Goal: Task Accomplishment & Management: Manage account settings

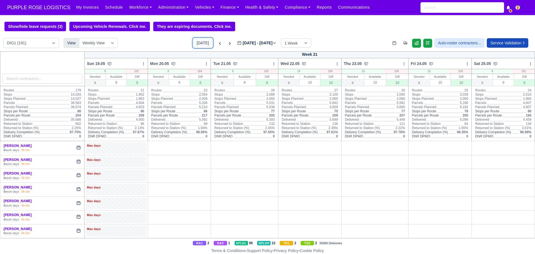
click at [199, 45] on button "[DATE]" at bounding box center [203, 42] width 20 height 9
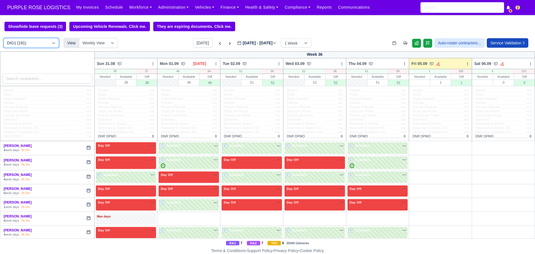
type input "[DATE]"
click at [41, 42] on select "DIG1 (191) DAK1 (1) GIMD (20)" at bounding box center [31, 43] width 56 height 10
select select "5"
click at [3, 39] on select "DIG1 (191) DAK1 (1) GIMD (20)" at bounding box center [31, 43] width 56 height 10
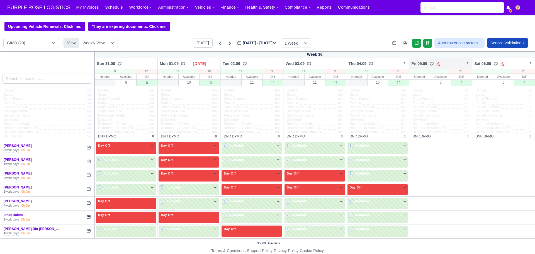
click at [466, 64] on icon at bounding box center [468, 64] width 4 height 4
click at [437, 85] on link "Bulk Status Change" at bounding box center [438, 84] width 62 height 10
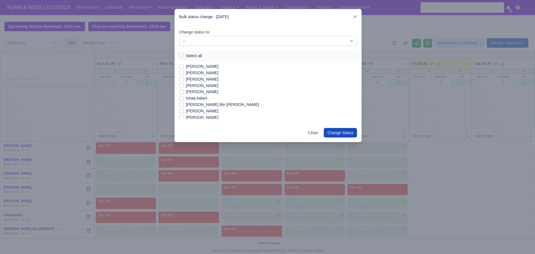
click at [186, 57] on label "Select all" at bounding box center [194, 56] width 16 height 6
click at [181, 57] on input "Select all" at bounding box center [181, 55] width 4 height 4
checkbox input "true"
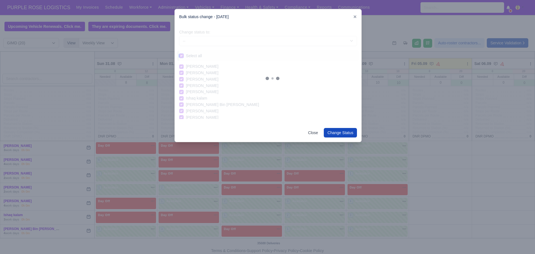
checkbox input "true"
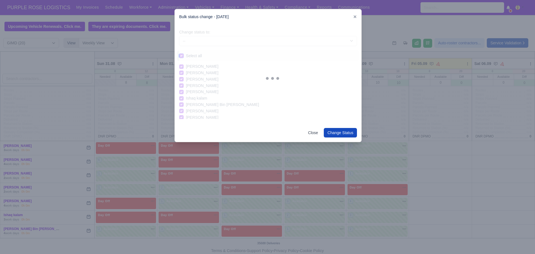
checkbox input "true"
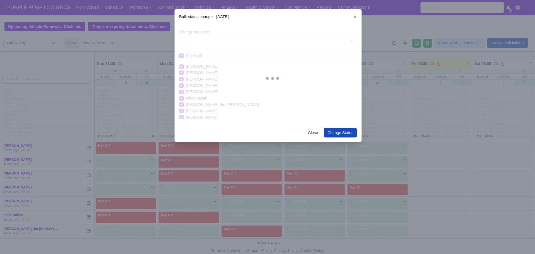
checkbox input "true"
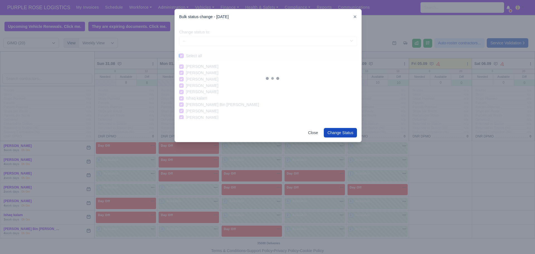
checkbox input "true"
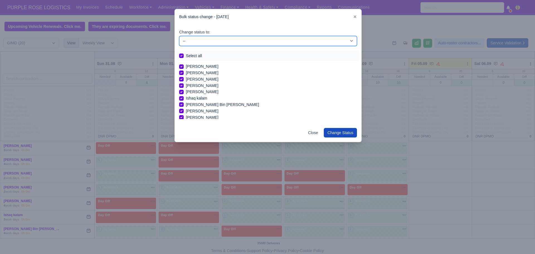
click at [201, 39] on select "-- Available Day Off Stand By Holiday In Office OSM Ridealong Nursery 1 Nursery…" at bounding box center [268, 41] width 178 height 10
select select "Day Off"
click at [179, 36] on select "-- Available Day Off Stand By Holiday In Office OSM Ridealong Nursery 1 Nursery…" at bounding box center [268, 41] width 178 height 10
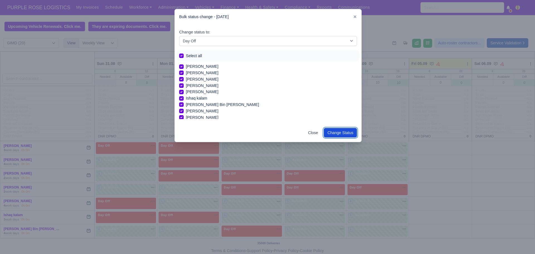
click at [331, 129] on button "Change Status" at bounding box center [340, 132] width 33 height 9
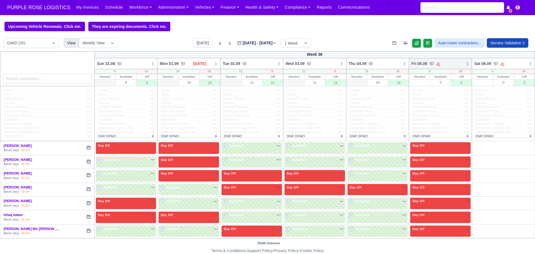
click at [466, 62] on icon at bounding box center [468, 64] width 4 height 4
click at [422, 85] on link "Bulk Status Change" at bounding box center [438, 84] width 62 height 10
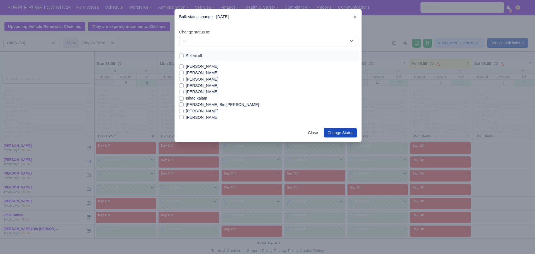
click at [186, 66] on label "[PERSON_NAME]" at bounding box center [202, 66] width 33 height 6
click at [182, 66] on input "[PERSON_NAME]" at bounding box center [181, 65] width 4 height 4
checkbox input "true"
click at [186, 72] on label "[PERSON_NAME]" at bounding box center [202, 73] width 33 height 6
click at [182, 72] on input "[PERSON_NAME]" at bounding box center [181, 72] width 4 height 4
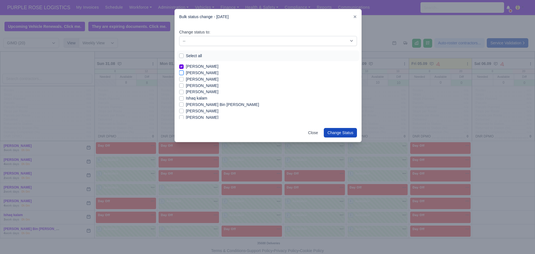
checkbox input "true"
click at [186, 87] on label "[PERSON_NAME]" at bounding box center [202, 86] width 33 height 6
click at [181, 87] on input "[PERSON_NAME]" at bounding box center [181, 85] width 4 height 4
checkbox input "true"
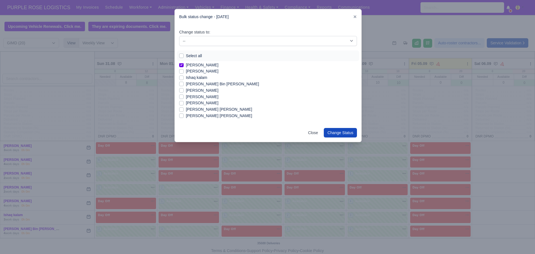
click at [186, 90] on label "[PERSON_NAME]" at bounding box center [202, 90] width 33 height 6
click at [180, 90] on input "[PERSON_NAME]" at bounding box center [181, 89] width 4 height 4
checkbox input "true"
click at [186, 101] on label "[PERSON_NAME]" at bounding box center [202, 102] width 33 height 6
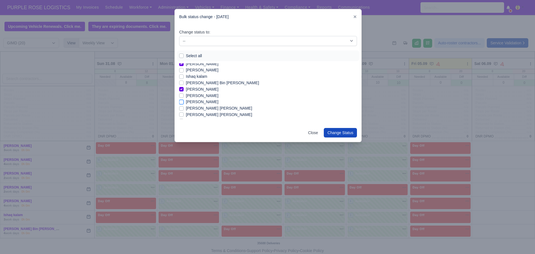
click at [181, 101] on input "[PERSON_NAME]" at bounding box center [181, 101] width 4 height 4
checkbox input "true"
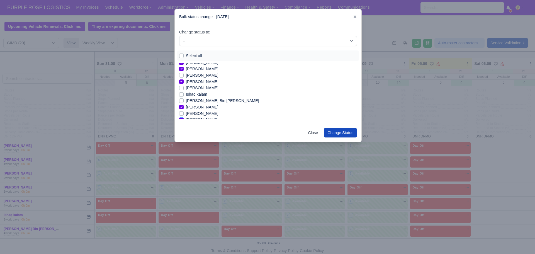
scroll to position [0, 0]
click at [186, 93] on label "[PERSON_NAME]" at bounding box center [202, 92] width 33 height 6
click at [180, 93] on input "[PERSON_NAME]" at bounding box center [181, 91] width 4 height 4
checkbox input "true"
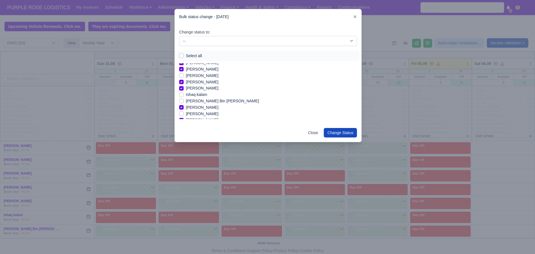
click at [186, 93] on label "Ishaq kalam" at bounding box center [196, 94] width 21 height 6
click at [181, 93] on input "Ishaq kalam" at bounding box center [181, 93] width 4 height 4
checkbox input "true"
click at [186, 105] on label "[PERSON_NAME]" at bounding box center [202, 105] width 33 height 6
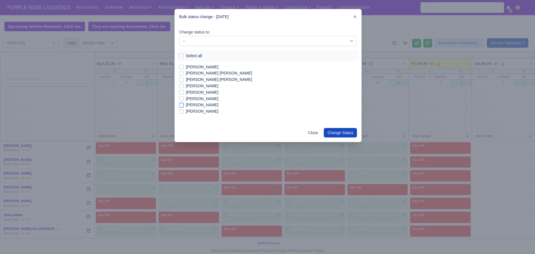
click at [181, 105] on input "[PERSON_NAME]" at bounding box center [181, 104] width 4 height 4
checkbox input "true"
click at [186, 112] on label "[PERSON_NAME]" at bounding box center [202, 111] width 33 height 6
click at [181, 112] on input "[PERSON_NAME]" at bounding box center [181, 110] width 4 height 4
checkbox input "true"
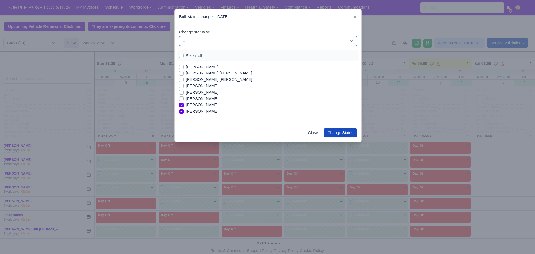
click at [233, 43] on select "-- Available Day Off Stand By Holiday In Office OSM Ridealong Nursery 1 Nursery…" at bounding box center [268, 41] width 178 height 10
select select "Available"
click at [179, 36] on select "-- Available Day Off Stand By Holiday In Office OSM Ridealong Nursery 1 Nursery…" at bounding box center [268, 41] width 178 height 10
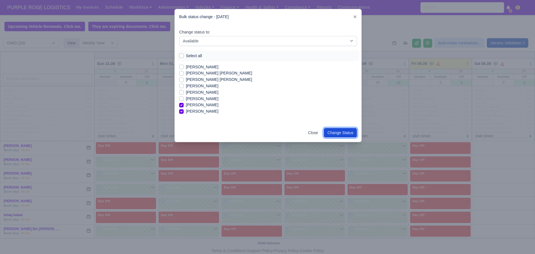
click at [351, 133] on button "Change Status" at bounding box center [340, 132] width 33 height 9
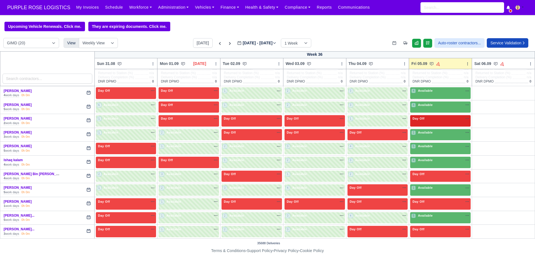
scroll to position [59, 0]
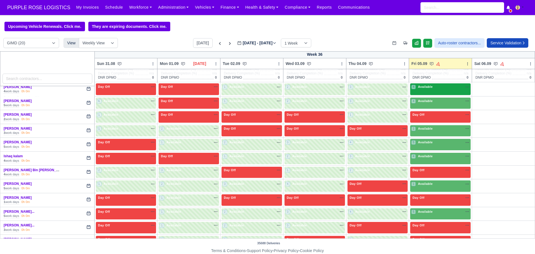
click at [434, 89] on div "4 Available na" at bounding box center [441, 87] width 58 height 5
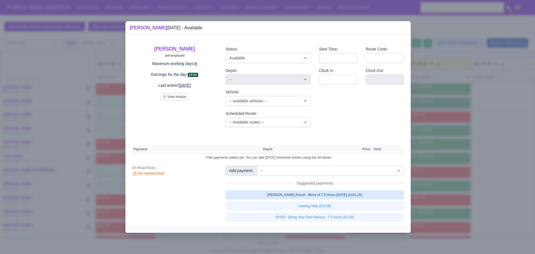
click at [304, 195] on link "[PERSON_NAME] Parcel - Block of 7.5 Hours [DATE] (£101.25)" at bounding box center [315, 194] width 179 height 9
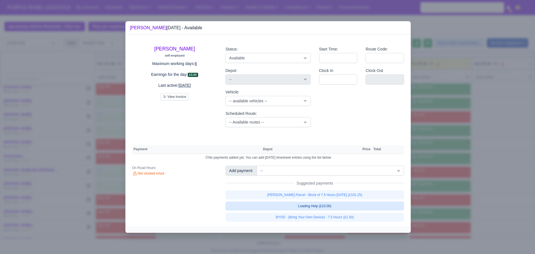
select select "5"
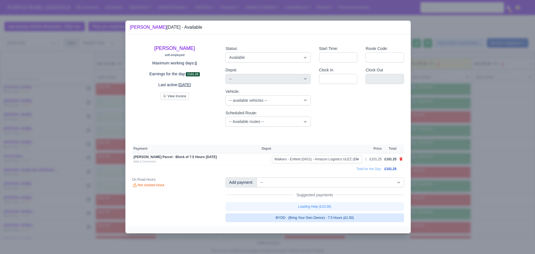
click at [321, 219] on link "BYOD - (Bring Your Own Device) - 7.5 Hours (£1.50)" at bounding box center [315, 217] width 179 height 9
select select "5"
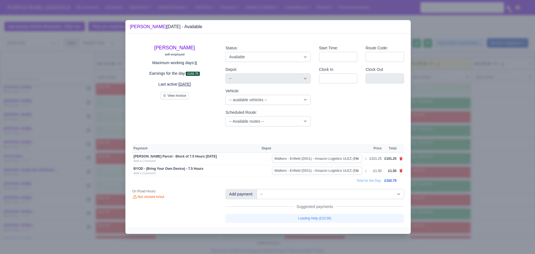
click at [471, 140] on div at bounding box center [267, 127] width 535 height 254
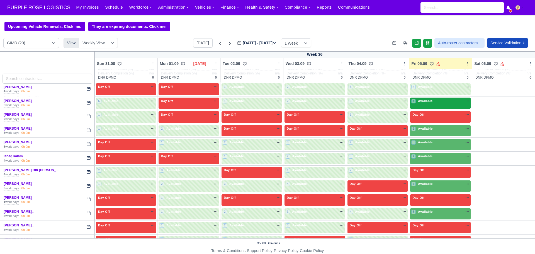
click at [431, 103] on div "4 Available na" at bounding box center [441, 101] width 58 height 5
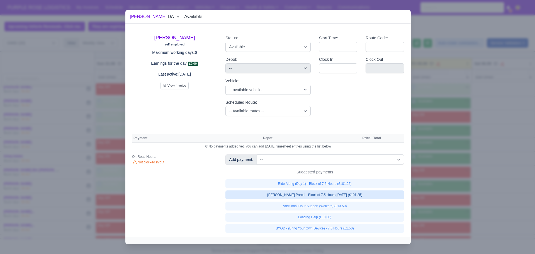
click at [314, 197] on link "[PERSON_NAME] Parcel - Block of 7.5 Hours [DATE] (£101.25)" at bounding box center [315, 194] width 179 height 9
select select "5"
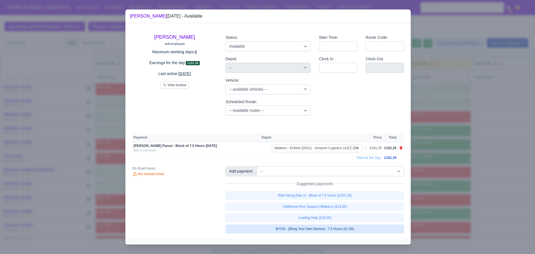
click at [319, 231] on link "BYOD - (Bring Your Own Device) - 7.5 Hours (£1.50)" at bounding box center [315, 228] width 179 height 9
select select "5"
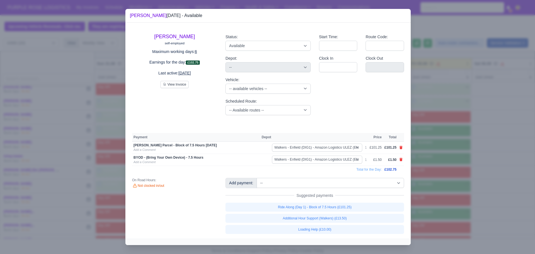
click at [489, 139] on div at bounding box center [267, 127] width 535 height 254
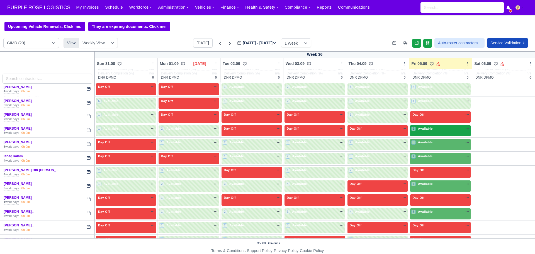
click at [433, 129] on div "1 Available na" at bounding box center [441, 128] width 58 height 5
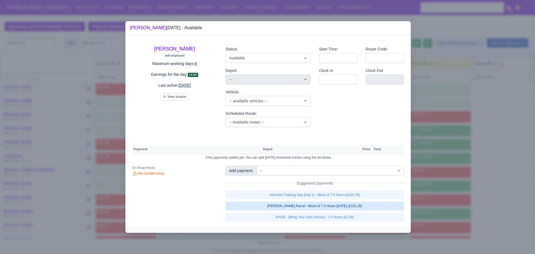
click at [312, 204] on link "[PERSON_NAME] Parcel - Block of 7.5 Hours [DATE] (£101.25)" at bounding box center [315, 206] width 179 height 9
select select "5"
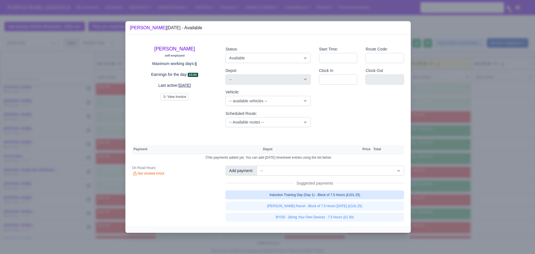
select select "5"
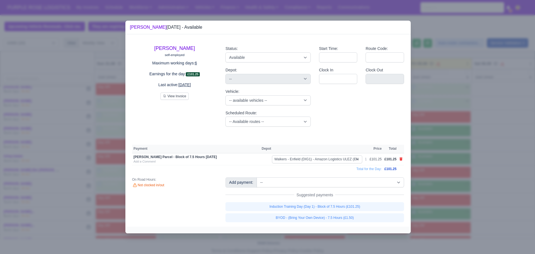
click at [323, 221] on link "BYOD - (Bring Your Own Device) - 7.5 Hours (£1.50)" at bounding box center [315, 217] width 179 height 9
select select "5"
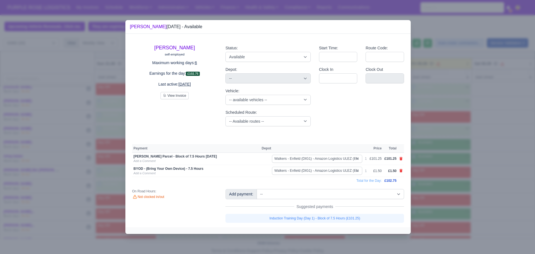
click at [481, 160] on div at bounding box center [267, 127] width 535 height 254
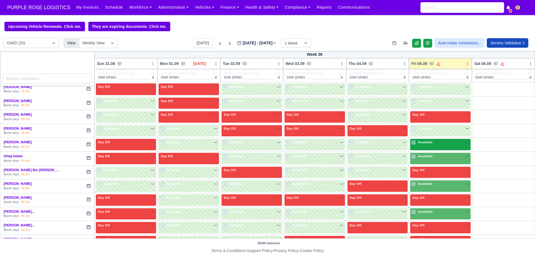
click at [434, 144] on div "5 Available na" at bounding box center [441, 142] width 58 height 5
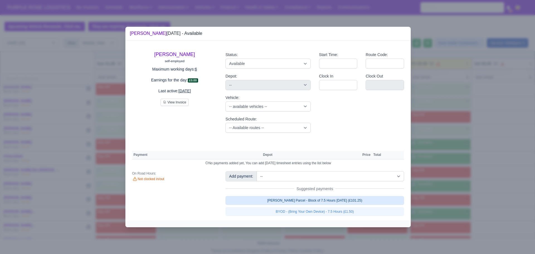
click at [324, 201] on link "[PERSON_NAME] Parcel - Block of 7.5 Hours [DATE] (£101.25)" at bounding box center [315, 200] width 179 height 9
select select "5"
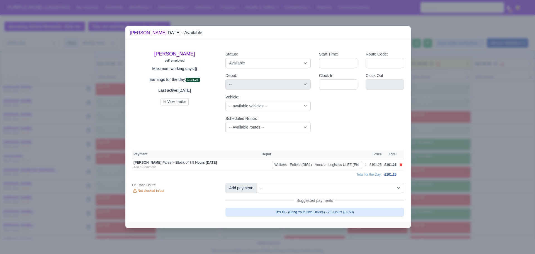
click at [325, 212] on link "BYOD - (Bring Your Own Device) - 7.5 Hours (£1.50)" at bounding box center [315, 212] width 179 height 9
select select "5"
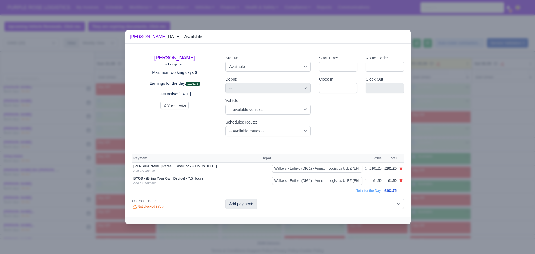
click at [504, 111] on div at bounding box center [267, 127] width 535 height 254
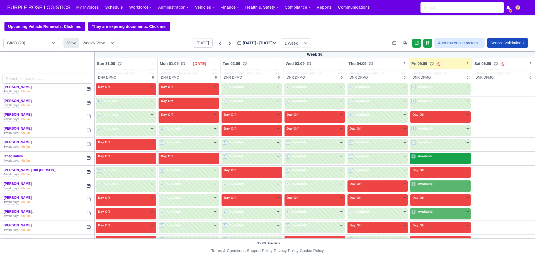
click at [439, 163] on div "4 Available" at bounding box center [441, 158] width 61 height 11
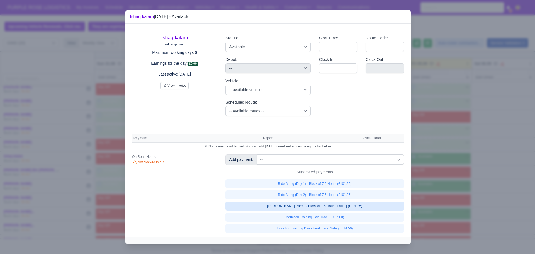
click at [308, 209] on link "[PERSON_NAME] Parcel - Block of 7.5 Hours [DATE] (£101.25)" at bounding box center [315, 206] width 179 height 9
select select "5"
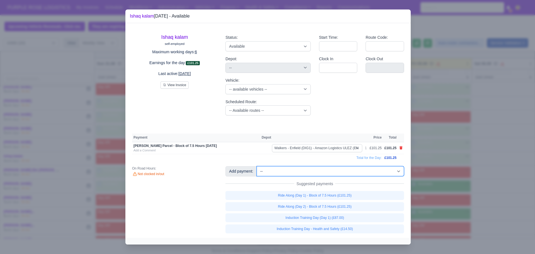
click at [324, 172] on select "-- Additional Hour Support (£14.50) Additional Hour Support (Walkers) (£13.50) …" at bounding box center [331, 171] width 148 height 10
select select "69"
click at [257, 166] on select "-- Additional Hour Support (£14.50) Additional Hour Support (Walkers) (£13.50) …" at bounding box center [331, 171] width 148 height 10
select select "5"
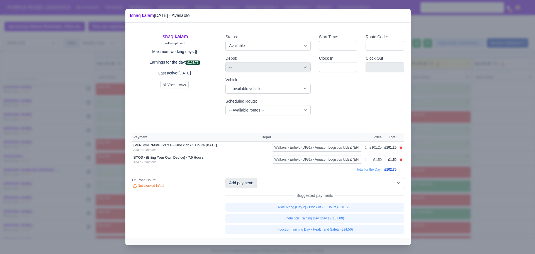
click at [499, 158] on div at bounding box center [267, 127] width 535 height 254
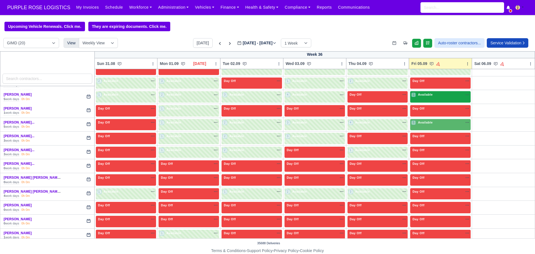
scroll to position [148, 0]
click at [435, 92] on div "1 Available" at bounding box center [441, 96] width 61 height 11
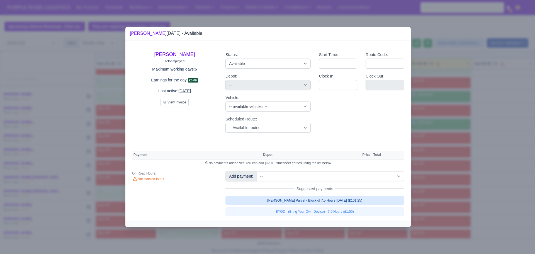
click at [292, 204] on link "[PERSON_NAME] Parcel - Block of 7.5 Hours [DATE] (£101.25)" at bounding box center [315, 200] width 179 height 9
select select "5"
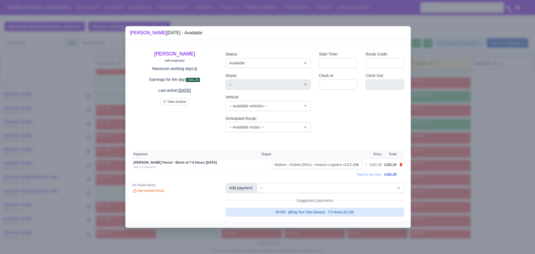
click at [303, 208] on link "BYOD - (Bring Your Own Device) - 7.5 Hours (£1.50)" at bounding box center [315, 212] width 179 height 9
select select "5"
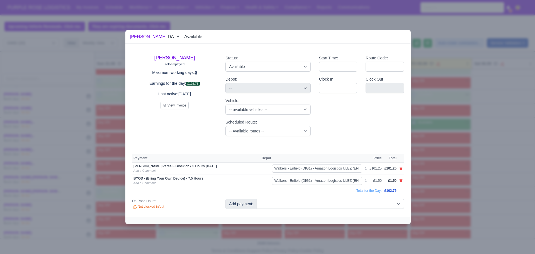
click at [503, 138] on div at bounding box center [267, 127] width 535 height 254
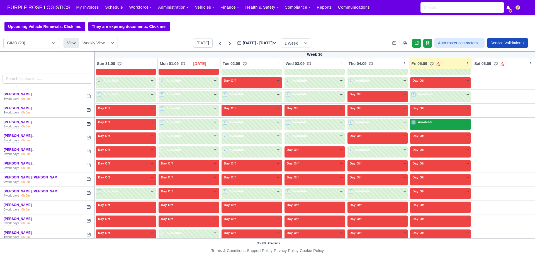
click at [440, 126] on div "5 Available na" at bounding box center [441, 123] width 58 height 6
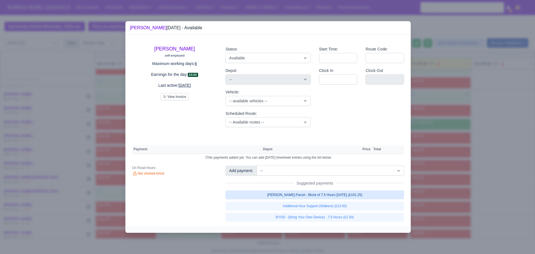
click at [320, 195] on link "[PERSON_NAME] Parcel - Block of 7.5 Hours [DATE] (£101.25)" at bounding box center [315, 194] width 179 height 9
select select "5"
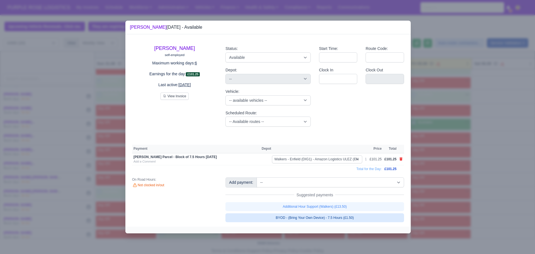
click at [321, 218] on link "BYOD - (Bring Your Own Device) - 7.5 Hours (£1.50)" at bounding box center [315, 217] width 179 height 9
select select "5"
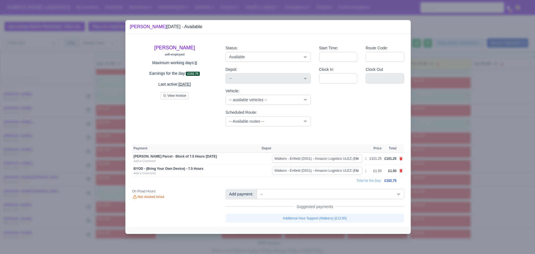
click at [499, 144] on div at bounding box center [267, 127] width 535 height 254
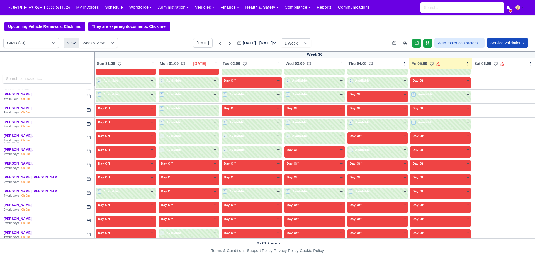
scroll to position [180, 0]
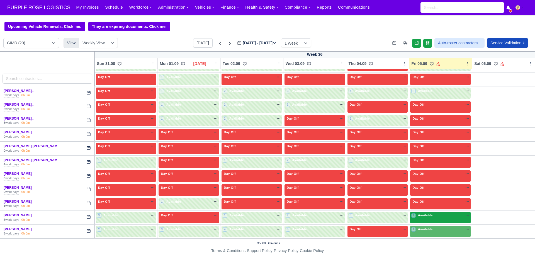
click at [425, 219] on div "4 Available na" at bounding box center [441, 216] width 58 height 6
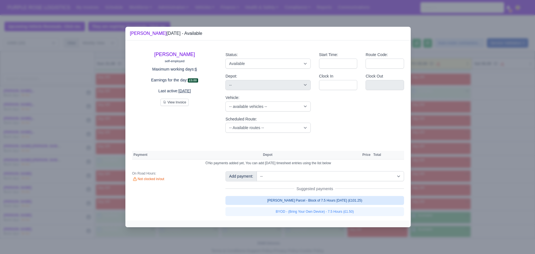
click at [322, 198] on link "[PERSON_NAME] Parcel - Block of 7.5 Hours [DATE] (£101.25)" at bounding box center [315, 200] width 179 height 9
select select "5"
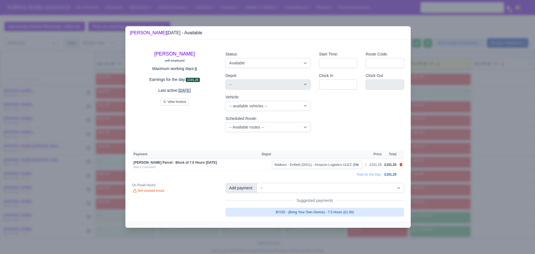
click at [325, 210] on link "BYOD - (Bring Your Own Device) - 7.5 Hours (£1.50)" at bounding box center [315, 212] width 179 height 9
select select "5"
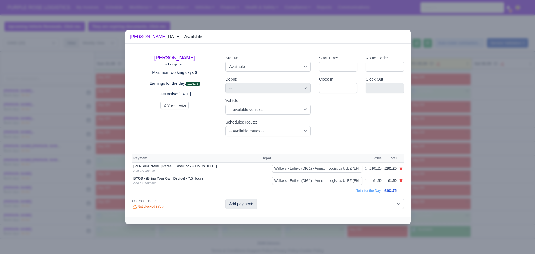
click at [513, 128] on div at bounding box center [267, 127] width 535 height 254
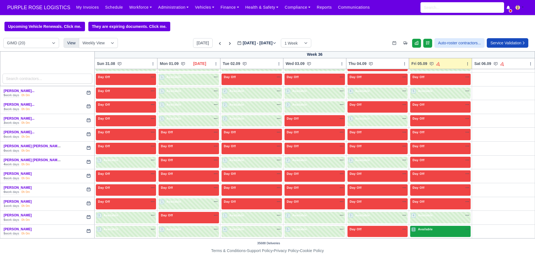
click at [424, 232] on div "1 Available na" at bounding box center [441, 230] width 58 height 6
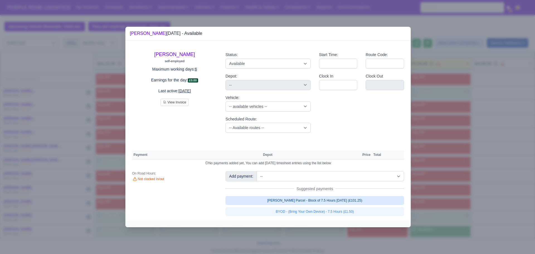
click at [276, 200] on link "[PERSON_NAME] Parcel - Block of 7.5 Hours [DATE] (£101.25)" at bounding box center [315, 200] width 179 height 9
select select "5"
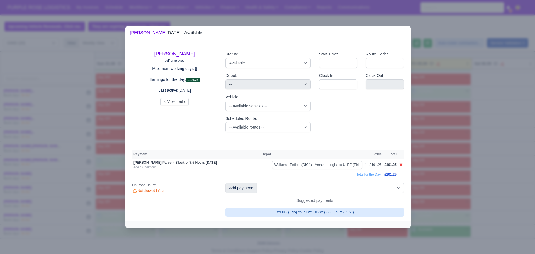
click at [300, 210] on link "BYOD - (Bring Your Own Device) - 7.5 Hours (£1.50)" at bounding box center [315, 212] width 179 height 9
select select "5"
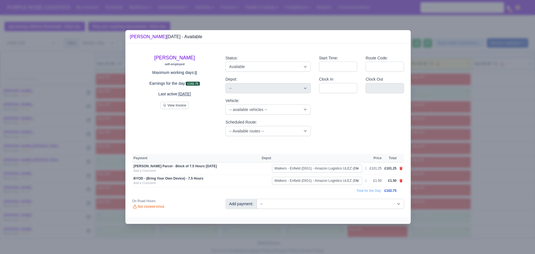
click at [502, 125] on div at bounding box center [267, 127] width 535 height 254
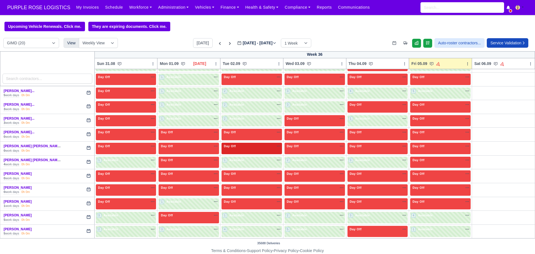
scroll to position [0, 0]
